Goal: Task Accomplishment & Management: Use online tool/utility

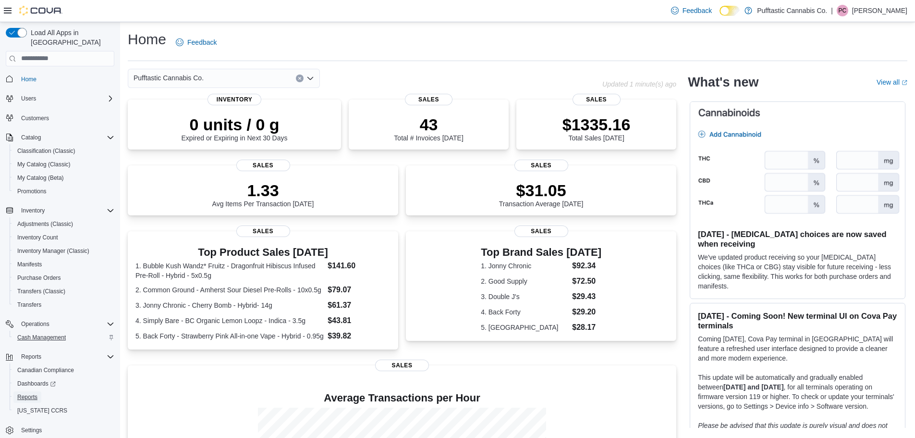
drag, startPoint x: 35, startPoint y: 383, endPoint x: 30, endPoint y: 327, distance: 56.4
click at [35, 393] on span "Reports" at bounding box center [27, 397] width 20 height 8
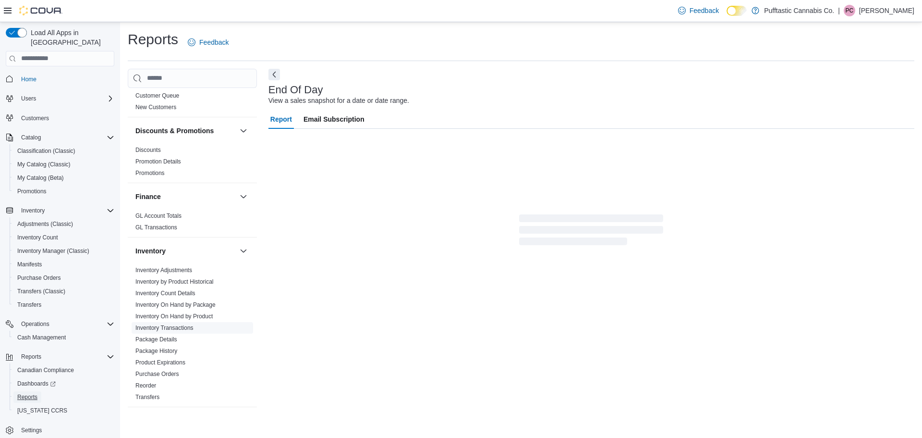
scroll to position [240, 0]
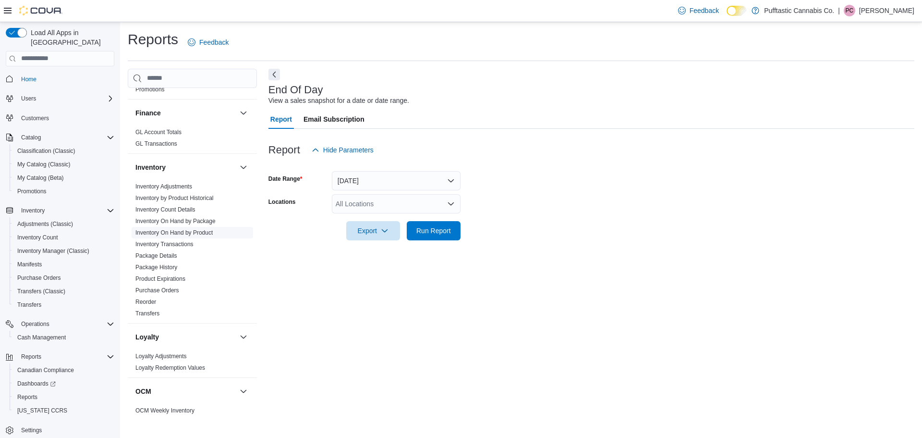
click at [206, 234] on link "Inventory On Hand by Product" at bounding box center [173, 232] width 77 height 7
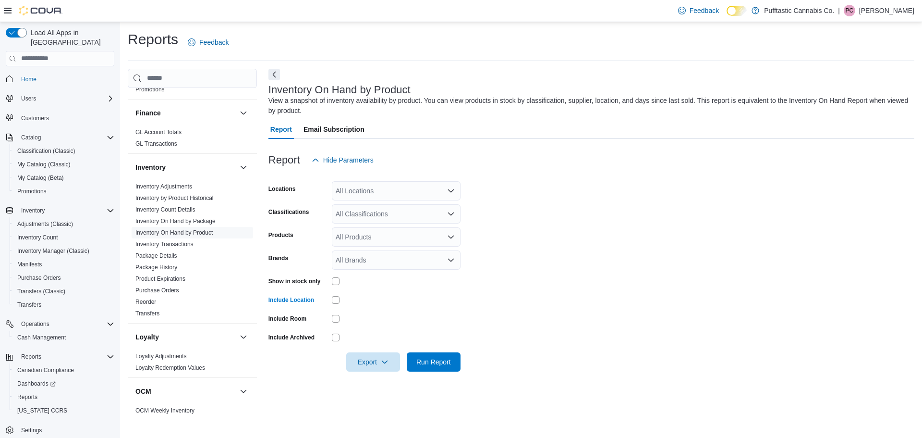
click at [458, 190] on div "All Locations" at bounding box center [396, 190] width 129 height 19
click at [450, 209] on div "Pufftastic Cannabis Co." at bounding box center [396, 207] width 117 height 10
click at [425, 224] on form "Locations Pufftastic Cannabis Co. Combo box. Selected. Pufftastic Cannabis Co..…" at bounding box center [592, 271] width 646 height 202
click at [425, 220] on div "All Classifications" at bounding box center [396, 213] width 129 height 19
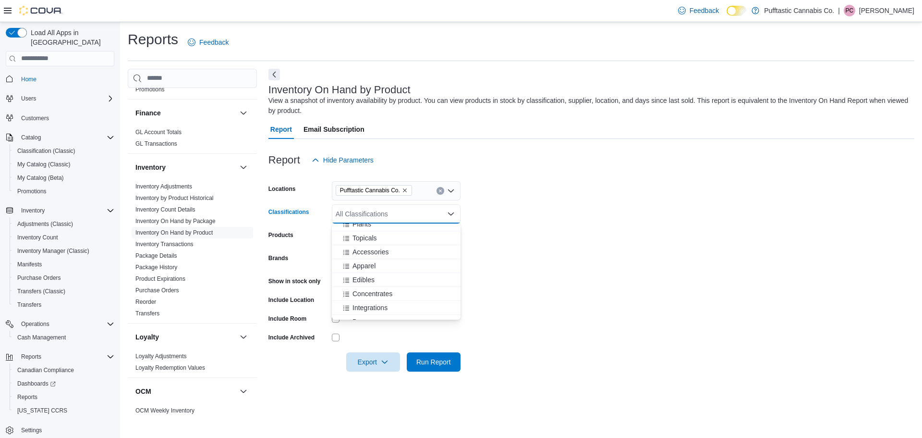
scroll to position [96, 0]
click at [401, 276] on div "Beverages" at bounding box center [396, 274] width 117 height 10
click at [495, 265] on form "Locations Pufftastic Cannabis Co. Classifications Beverages Combo box. Selected…" at bounding box center [592, 271] width 646 height 202
click at [373, 362] on span "Export" at bounding box center [373, 361] width 42 height 19
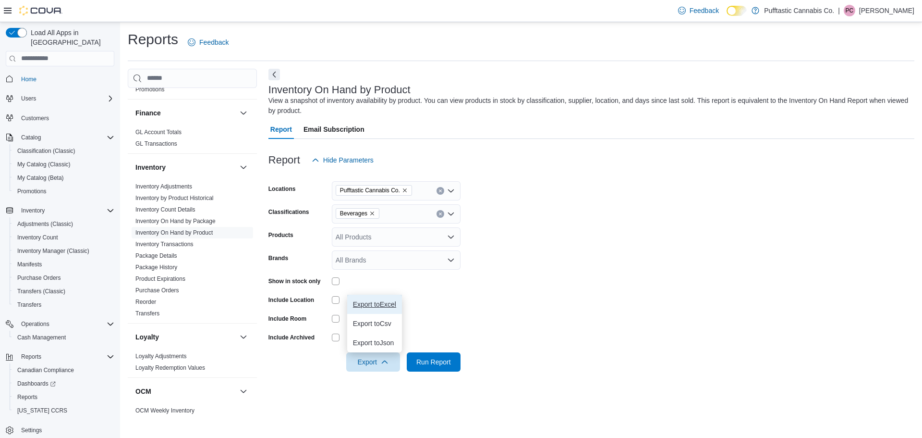
click at [384, 305] on span "Export to Excel" at bounding box center [374, 304] width 43 height 8
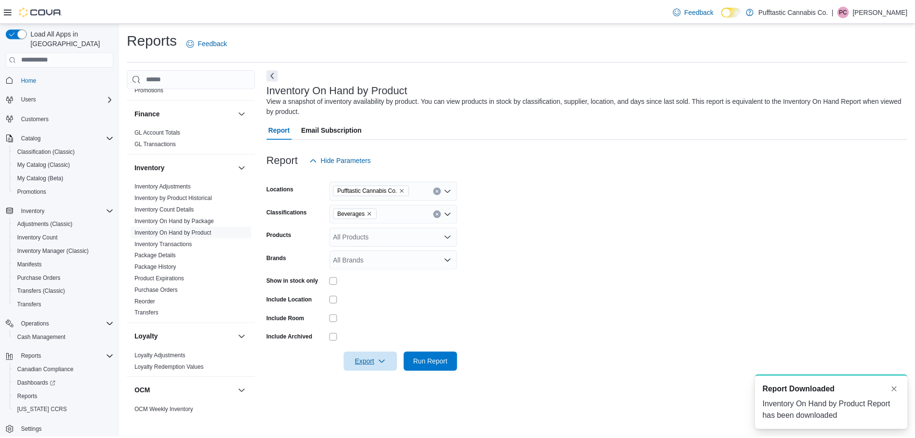
scroll to position [0, 0]
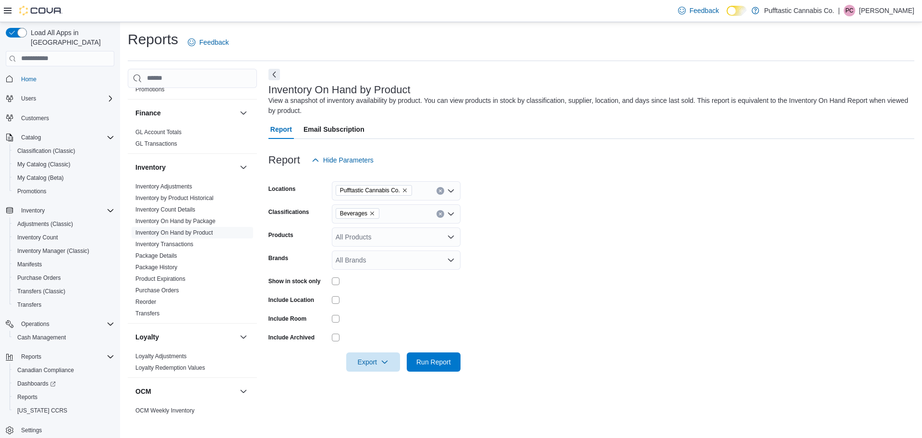
click at [580, 222] on form "Locations Pufftastic Cannabis Co. Classifications Beverages Products All Produc…" at bounding box center [592, 271] width 646 height 202
drag, startPoint x: 28, startPoint y: 68, endPoint x: 263, endPoint y: 70, distance: 235.4
click at [28, 75] on span "Home" at bounding box center [28, 79] width 15 height 8
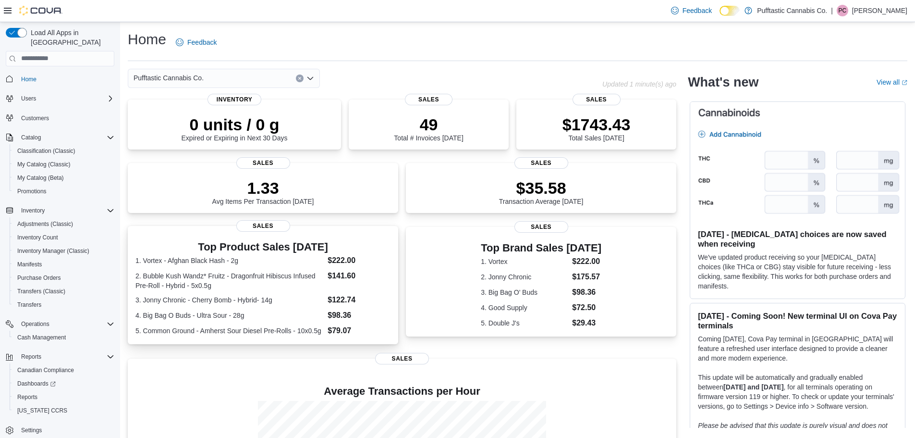
click at [324, 275] on dt "2. Bubble Kush Wandz* Fruitz - Dragonfruit Hibiscus Infused Pre-Roll - Hybrid -…" at bounding box center [229, 280] width 188 height 19
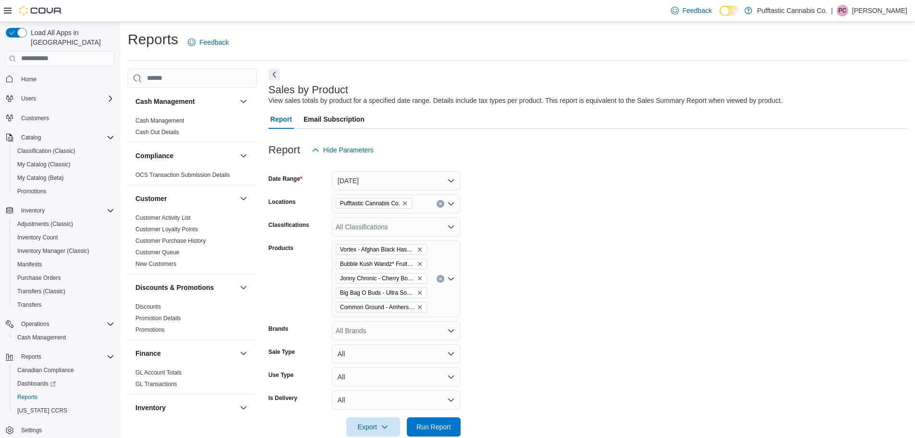
click at [439, 277] on icon "Clear input" at bounding box center [441, 279] width 4 height 4
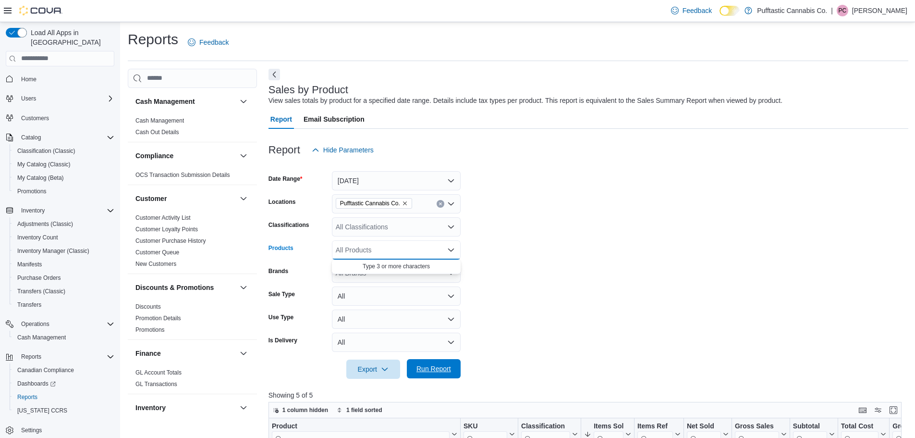
click at [440, 364] on span "Run Report" at bounding box center [434, 369] width 35 height 10
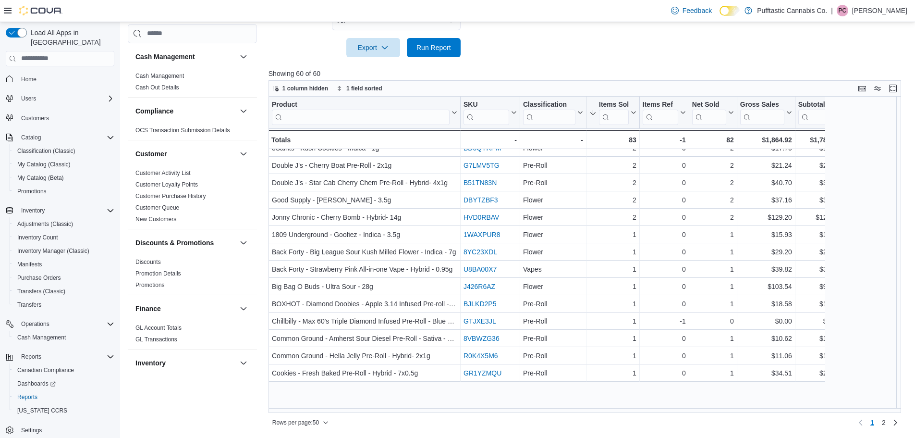
scroll to position [96, 0]
